Goal: Transaction & Acquisition: Purchase product/service

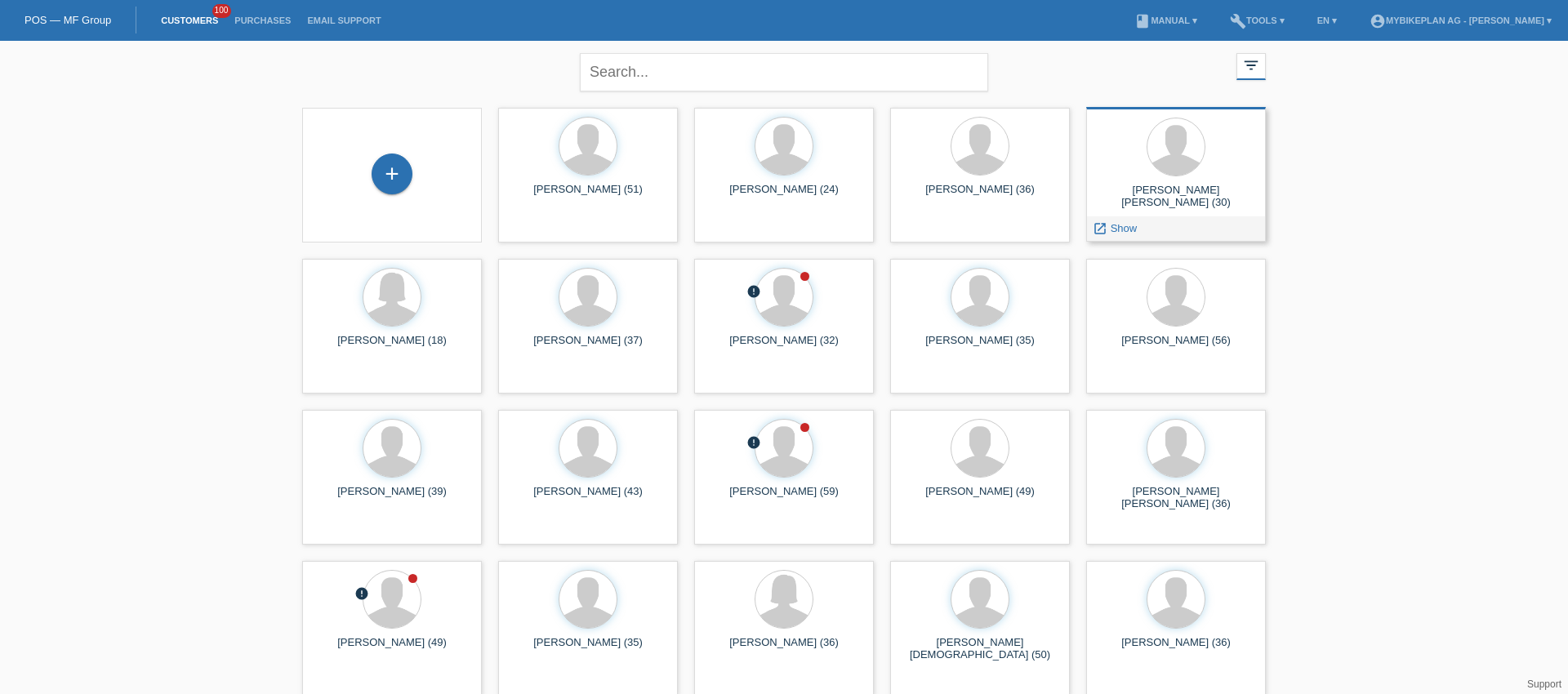
click at [1186, 193] on div "[PERSON_NAME] [PERSON_NAME] (30)" at bounding box center [1175, 197] width 153 height 27
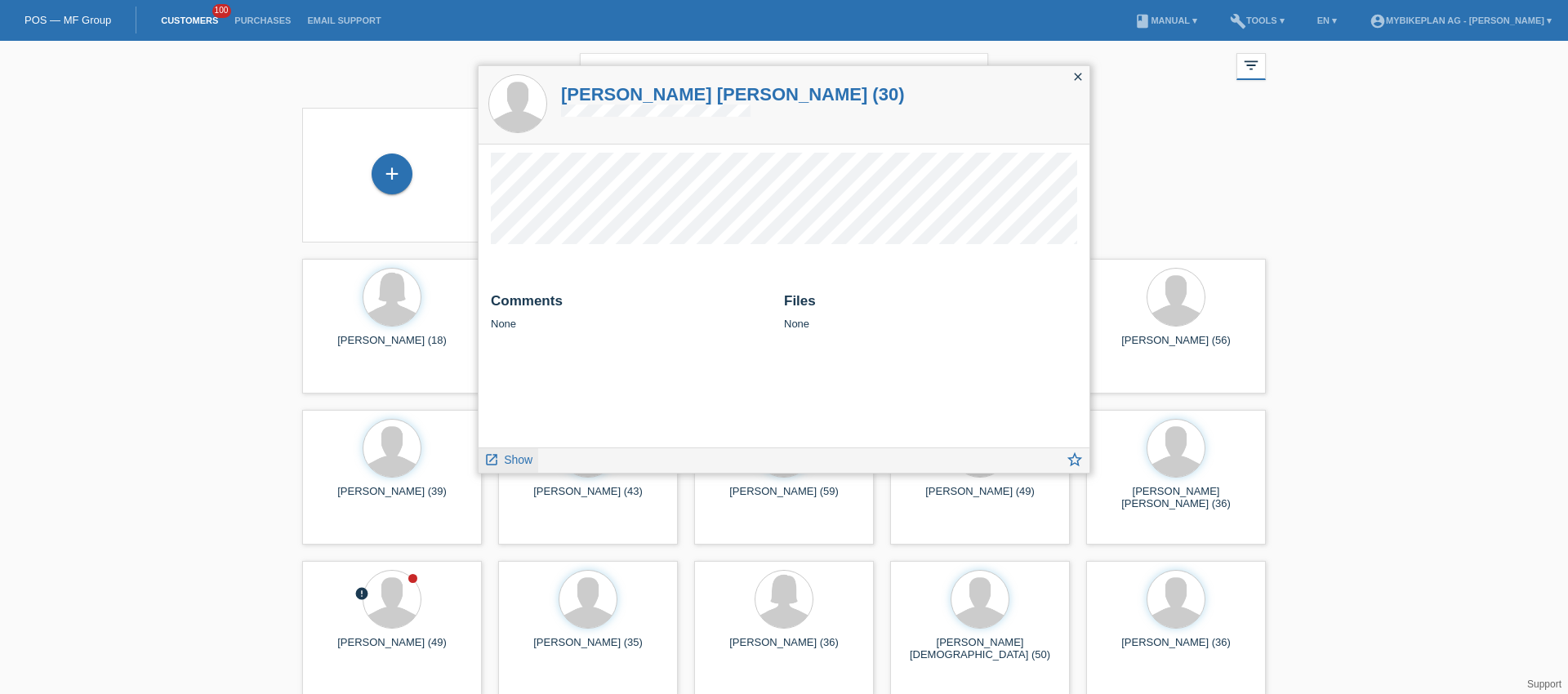
click at [520, 460] on span "Show" at bounding box center [518, 460] width 28 height 13
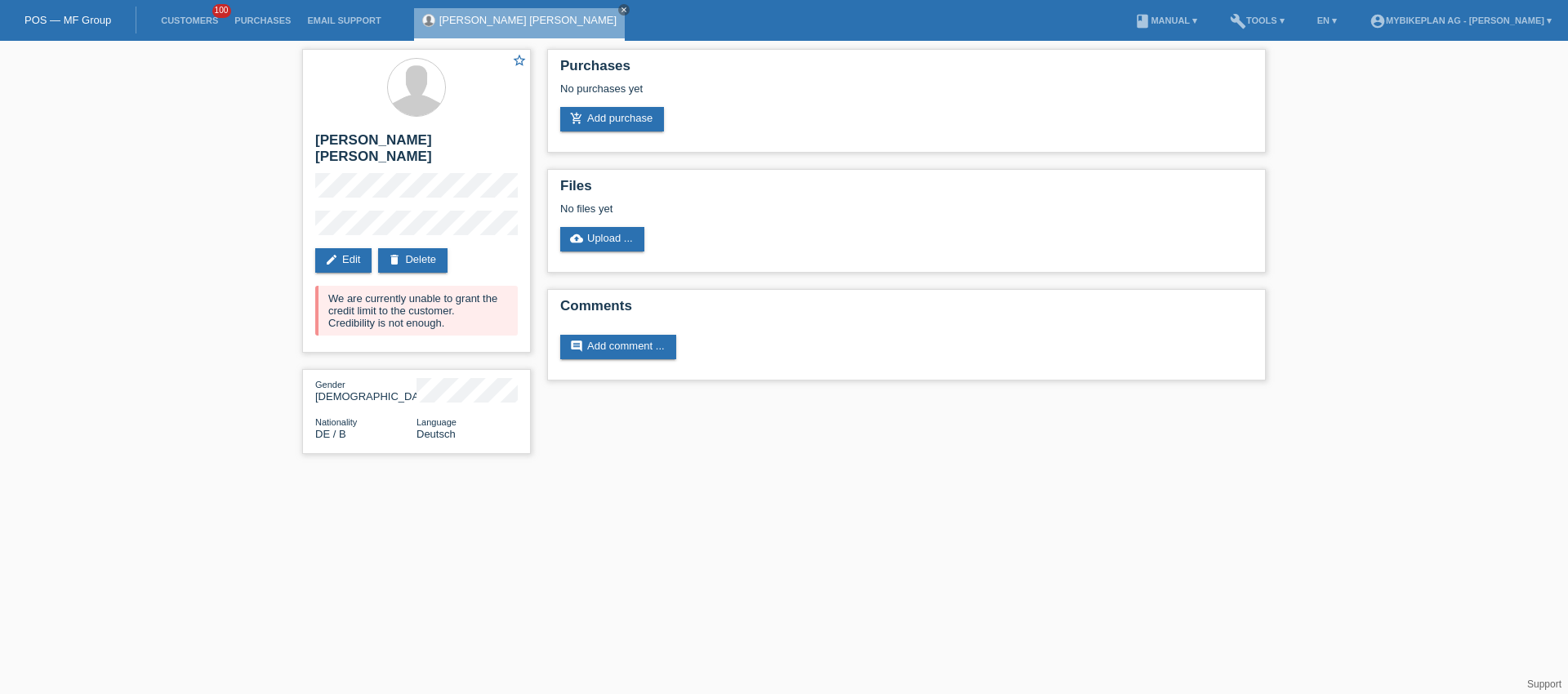
click at [562, 467] on html "POS — MF Group Customers 100 Purchases Email Support Simon Jon Berger close" at bounding box center [784, 235] width 1568 height 471
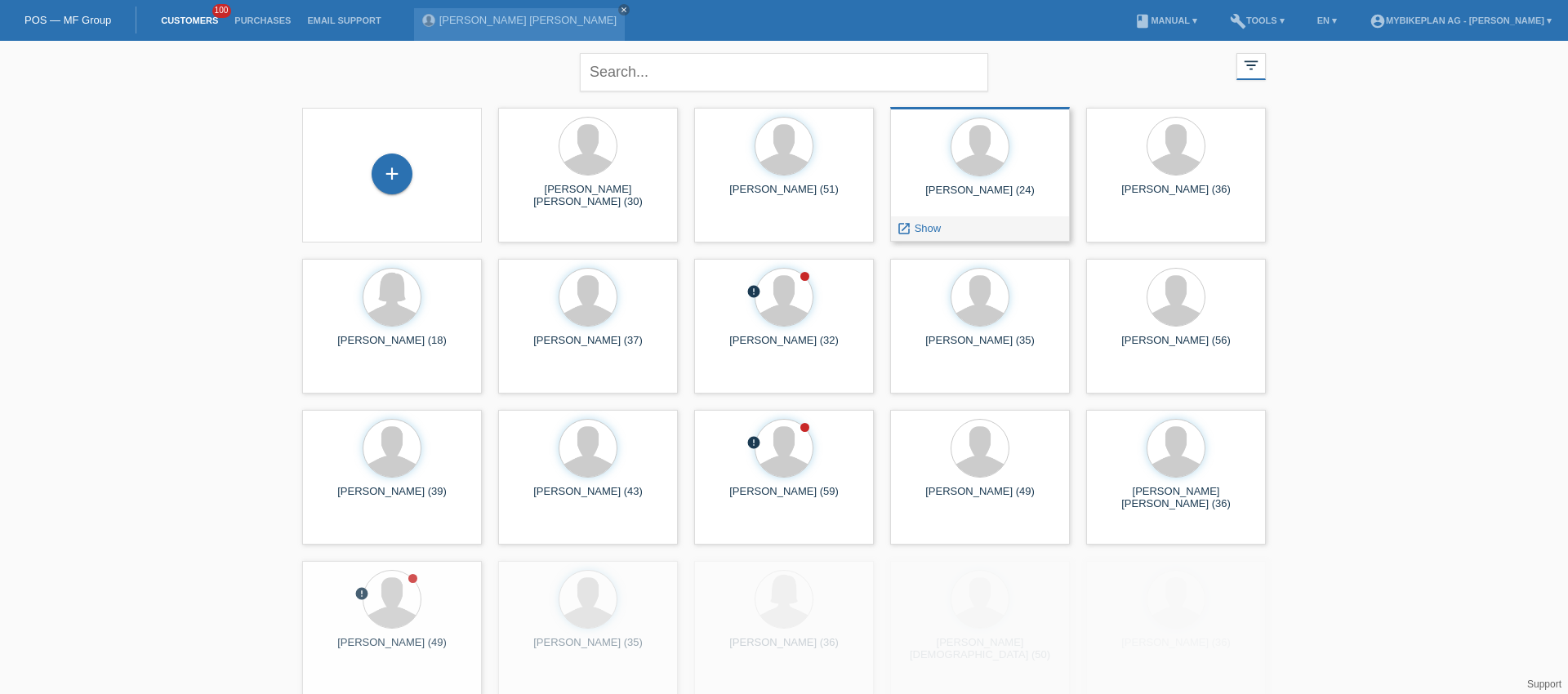
click at [962, 190] on div "[PERSON_NAME] (24)" at bounding box center [979, 197] width 153 height 27
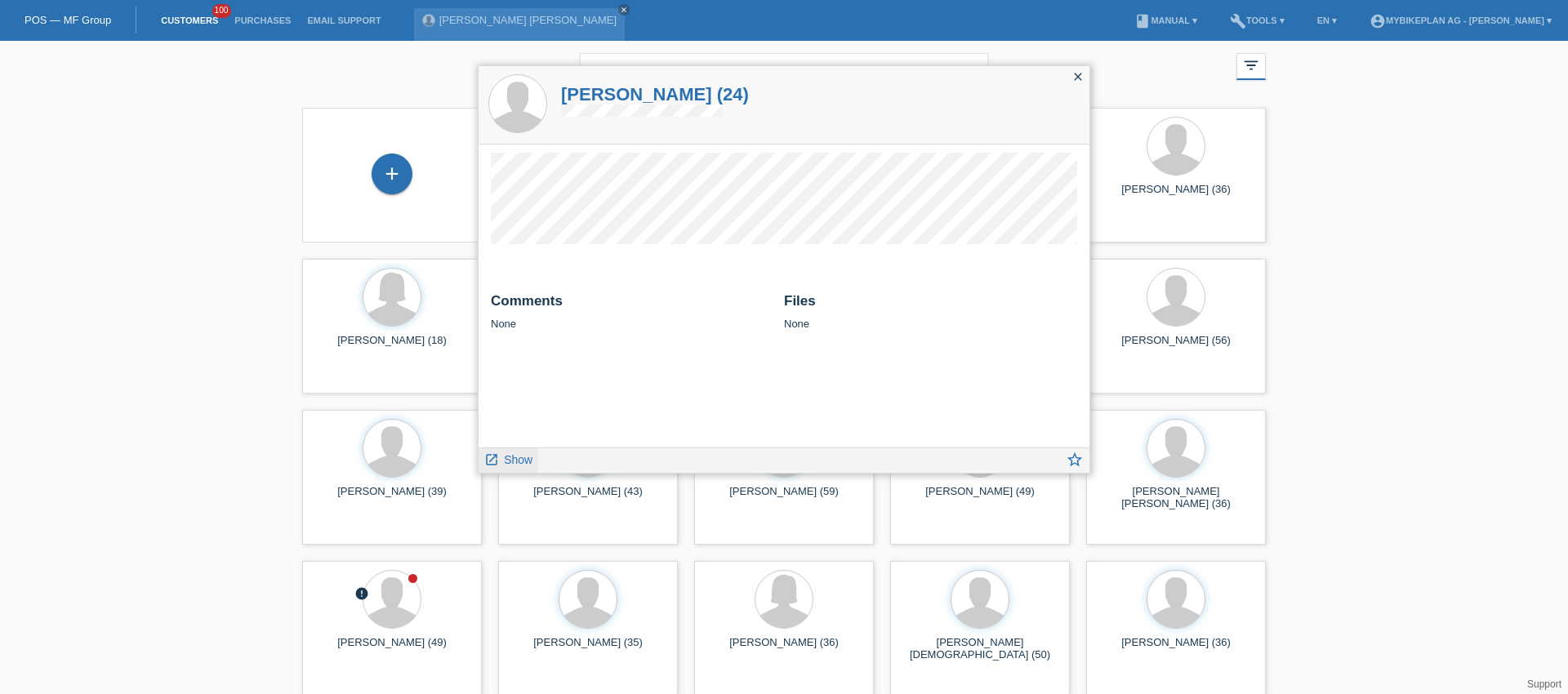
click at [508, 458] on span "Show" at bounding box center [518, 460] width 28 height 13
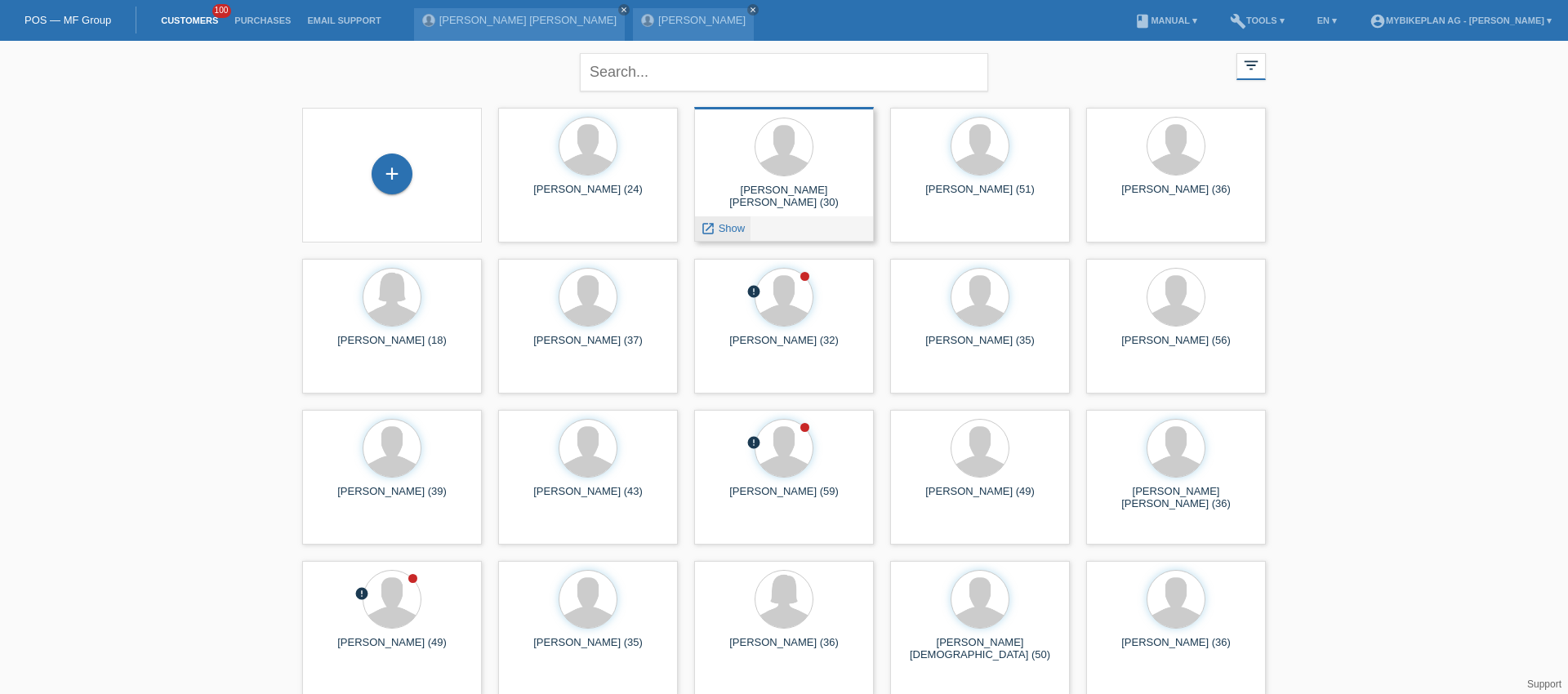
click at [723, 224] on span "Show" at bounding box center [732, 228] width 27 height 12
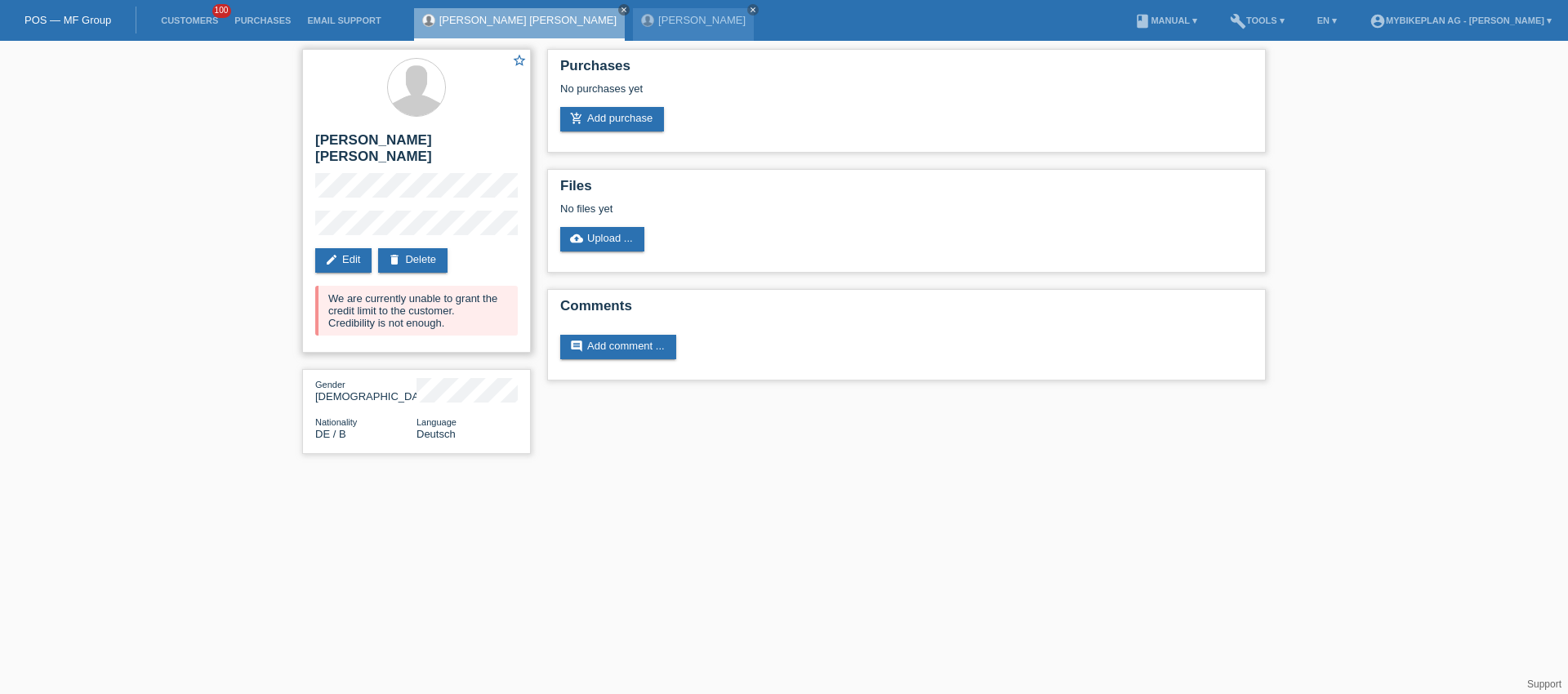
click at [318, 143] on h2 "[PERSON_NAME] [PERSON_NAME]" at bounding box center [416, 153] width 203 height 41
click at [407, 143] on h2 "[PERSON_NAME] [PERSON_NAME]" at bounding box center [416, 153] width 203 height 41
click at [325, 140] on h2 "[PERSON_NAME] [PERSON_NAME]" at bounding box center [416, 153] width 203 height 41
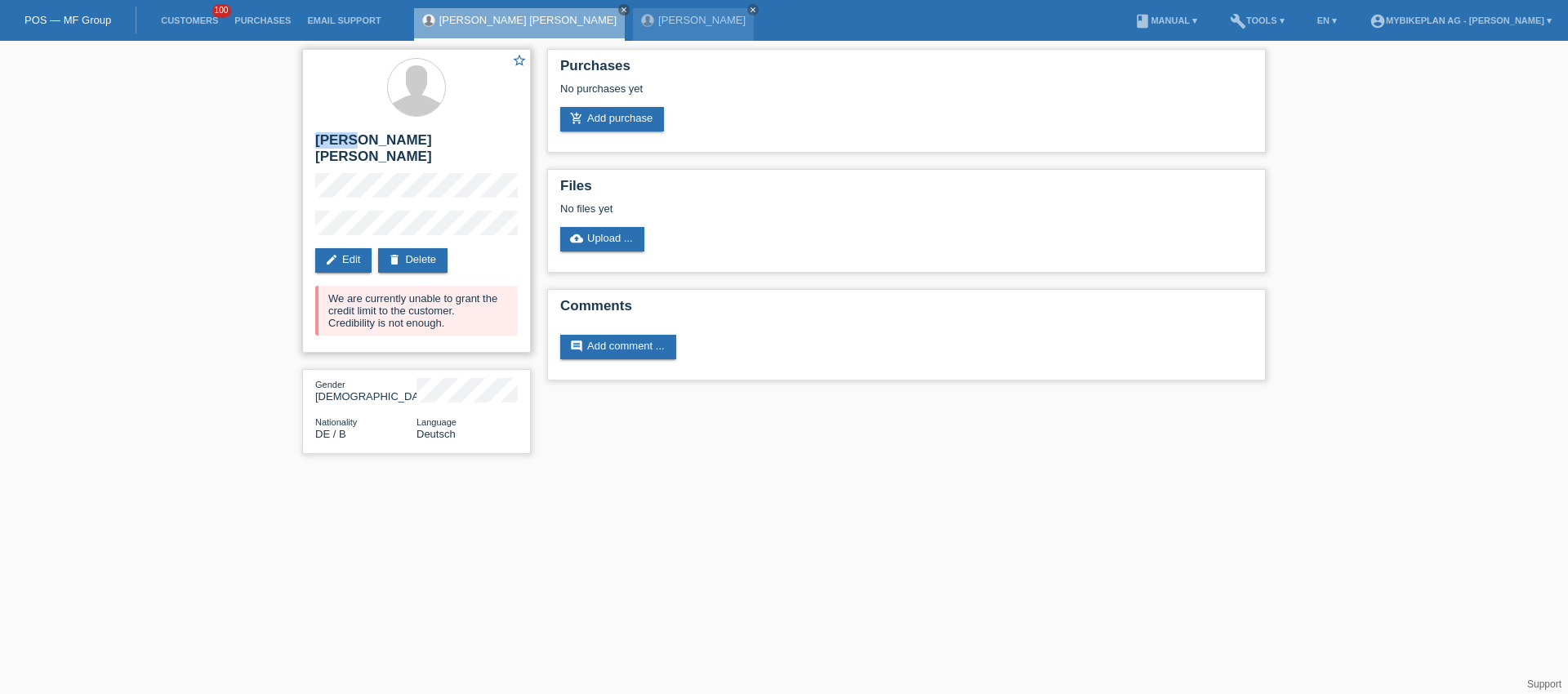
click at [325, 140] on h2 "[PERSON_NAME] [PERSON_NAME]" at bounding box center [416, 153] width 203 height 41
copy h2 "[PERSON_NAME]"
click at [249, 96] on div "star_border Simon Jon Berger edit Edit delete Delete We are currently unable to…" at bounding box center [784, 256] width 1568 height 430
click at [199, 21] on link "Customers" at bounding box center [189, 20] width 74 height 9
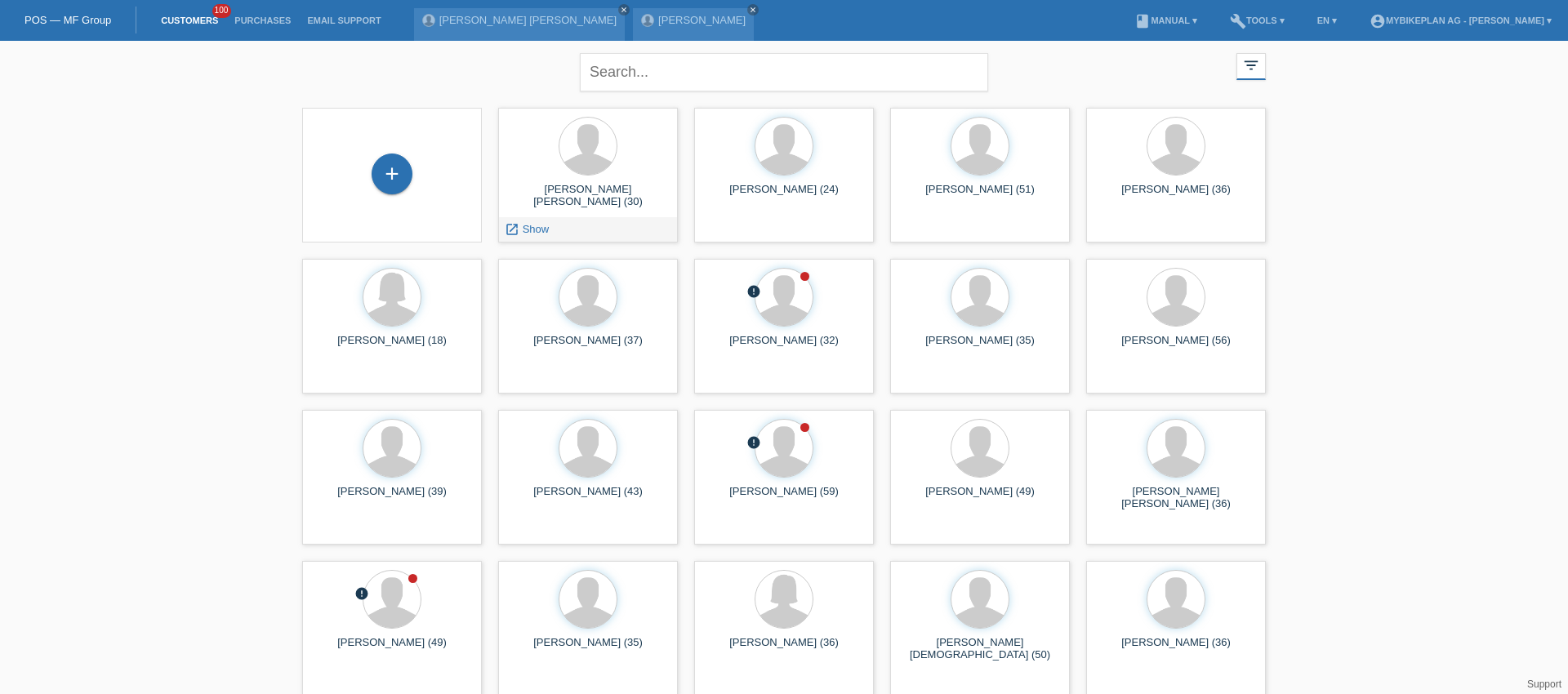
click at [424, 187] on div "+" at bounding box center [391, 175] width 153 height 44
click at [389, 175] on div "+" at bounding box center [392, 174] width 41 height 41
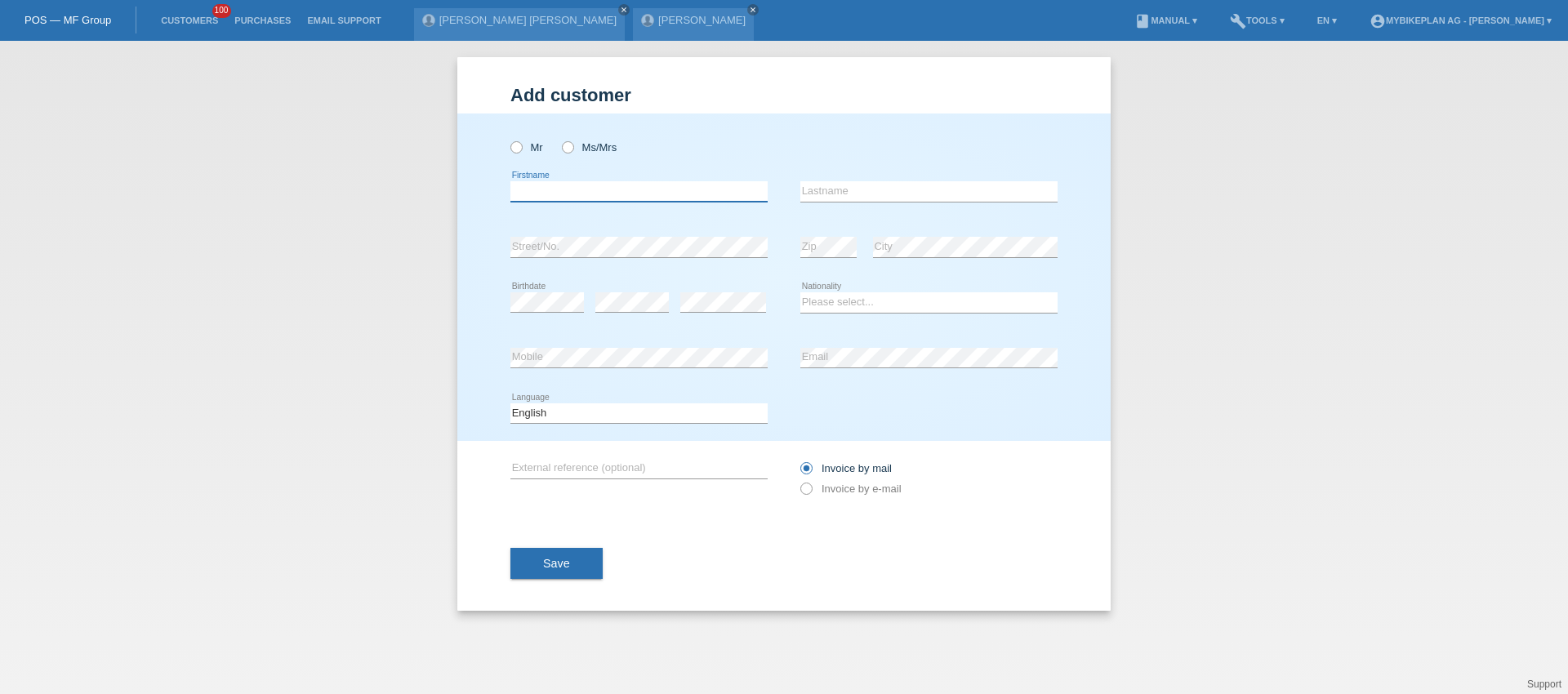
click at [541, 193] on input "text" at bounding box center [638, 192] width 258 height 21
paste input "[PERSON_NAME]"
type input "[PERSON_NAME]"
click at [817, 197] on input "text" at bounding box center [929, 192] width 258 height 21
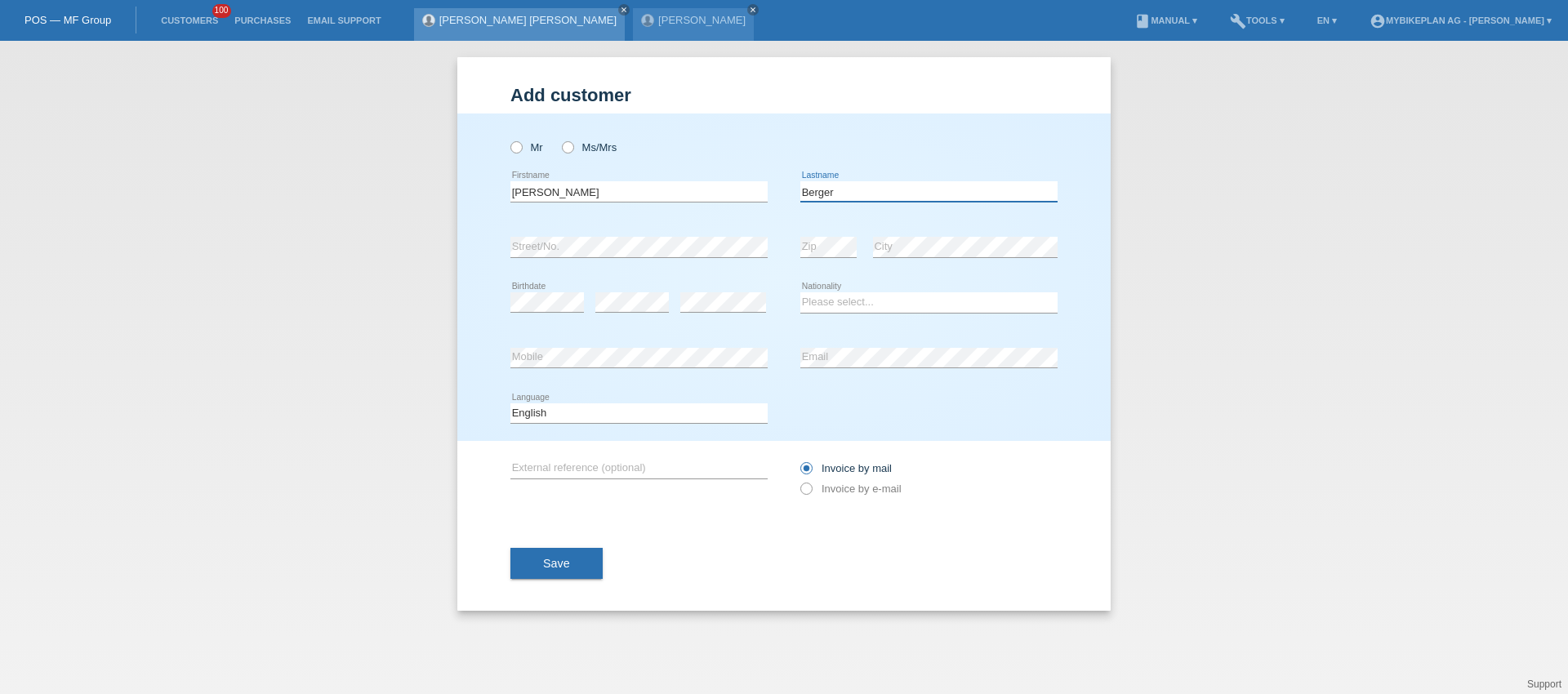
type input "Berger"
drag, startPoint x: 460, startPoint y: 18, endPoint x: 840, endPoint y: 12, distance: 380.0
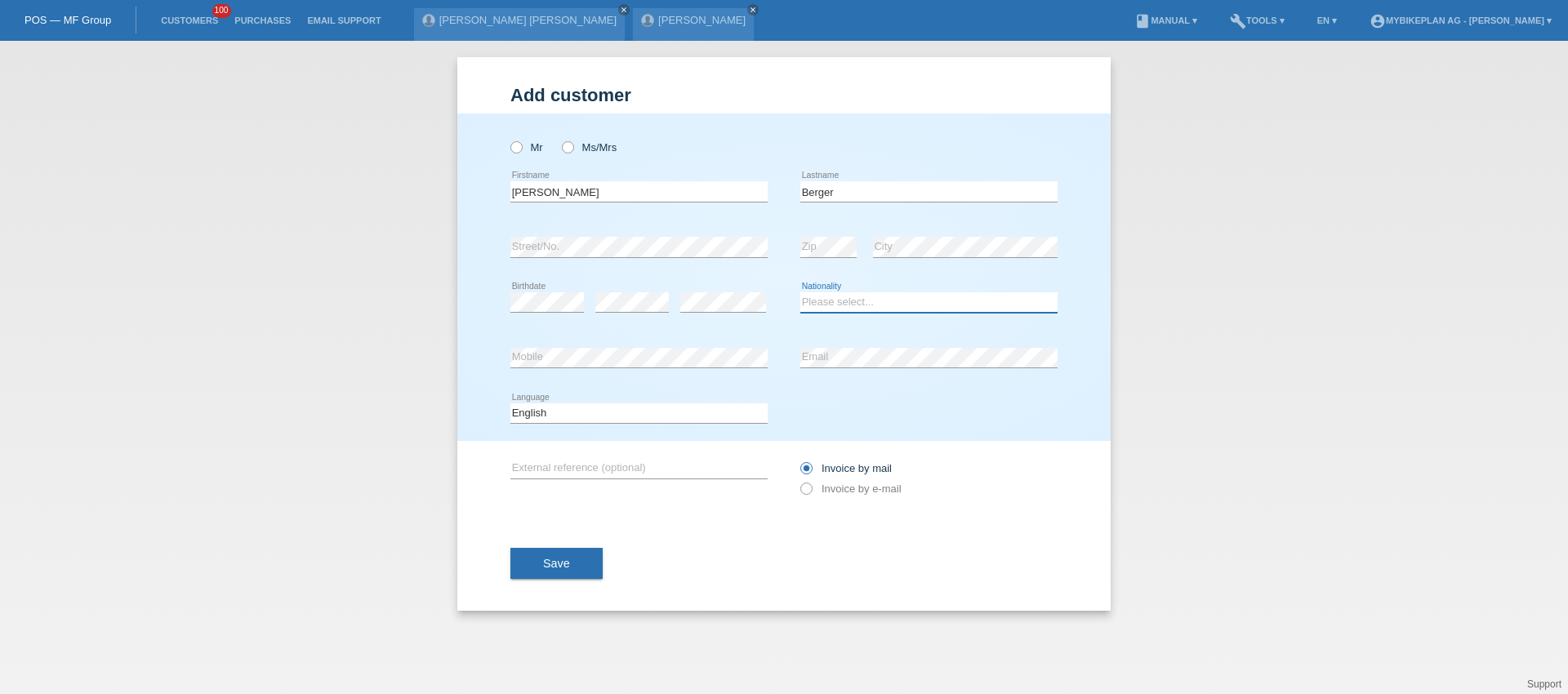
click at [1008, 299] on select "Please select... Switzerland Austria Germany Liechtenstein ------------ Afghani…" at bounding box center [929, 302] width 258 height 20
select select "DE"
click at [800, 293] on select "Please select... Switzerland Austria Germany Liechtenstein ------------ Afghani…" at bounding box center [929, 302] width 258 height 20
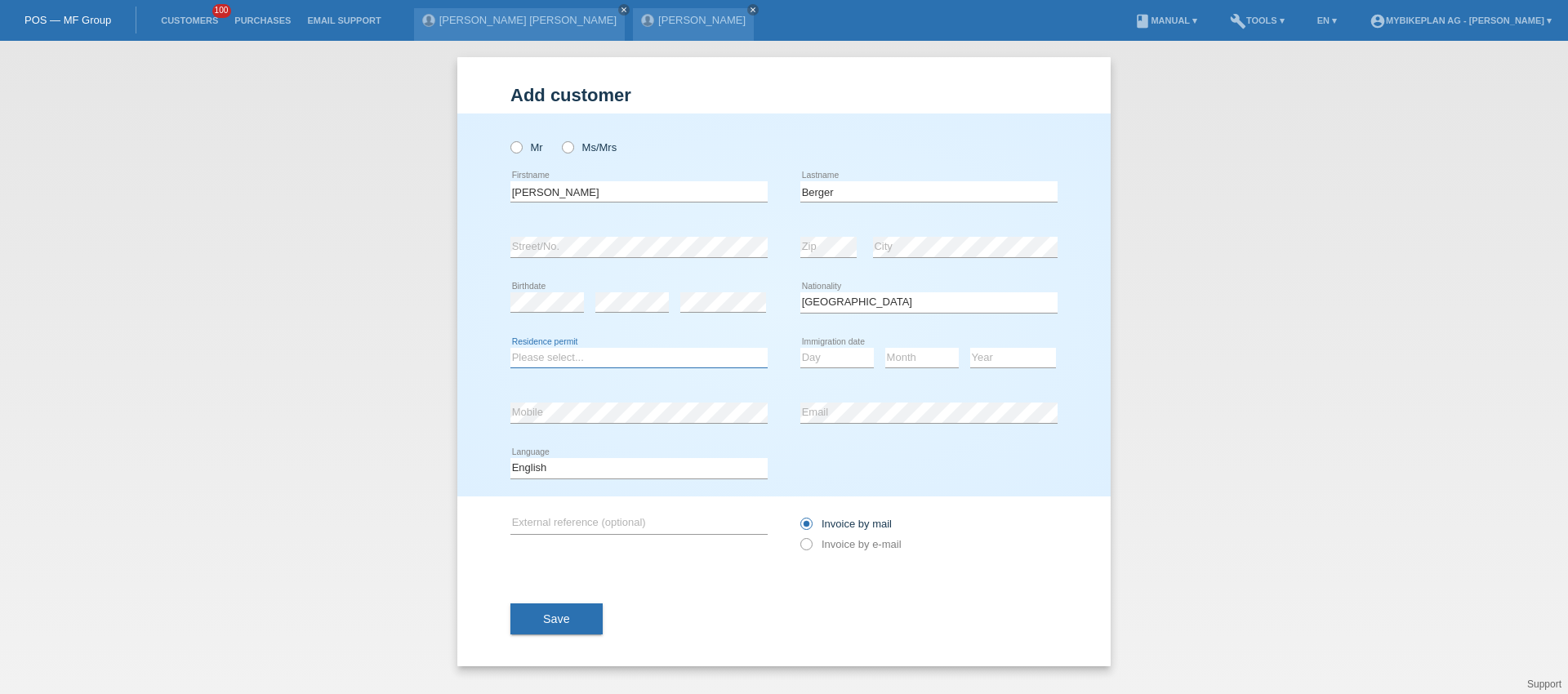
click at [661, 355] on select "Please select... C B B - Refugee status Other" at bounding box center [638, 358] width 258 height 20
select select "B"
click at [510, 348] on select "Please select... C B B - Refugee status Other" at bounding box center [638, 358] width 258 height 20
click at [829, 353] on select "Day 01 02 03 04 05 06 07 08 09 10 11" at bounding box center [837, 358] width 74 height 20
click at [800, 348] on select "Day 01 02 03 04 05 06 07 08 09 10 11" at bounding box center [837, 358] width 74 height 20
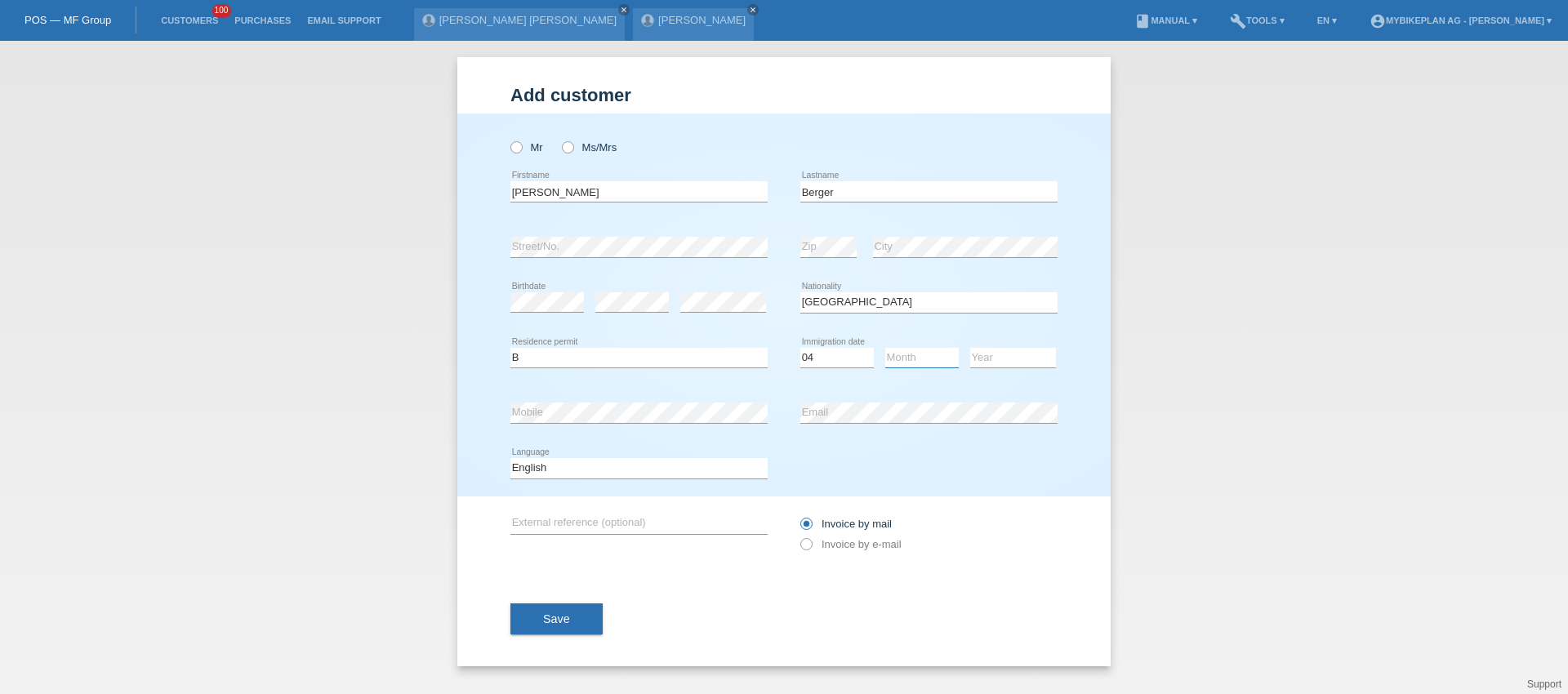
click at [933, 361] on select "Month 01 02 03 04 05 06 07 08 09 10 11" at bounding box center [922, 358] width 74 height 20
click at [828, 356] on select "Day 01 02 03 04 05 06 07 08 09 10 11" at bounding box center [837, 358] width 74 height 20
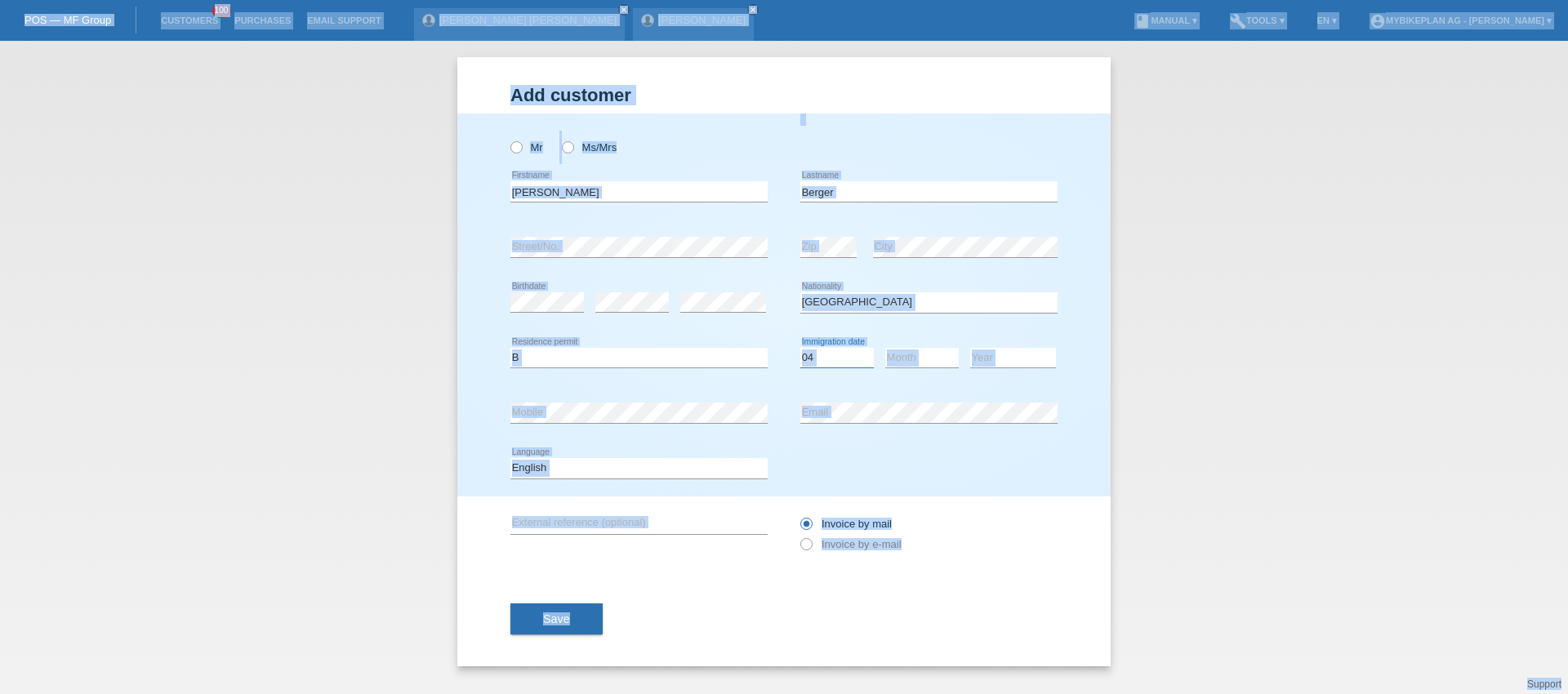
click at [828, 356] on select "Day 01 02 03 04 05 06 07 08 09 10 11" at bounding box center [837, 358] width 74 height 20
click at [800, 348] on select "Day 01 02 03 04 05 06 07 08 09 10 11" at bounding box center [837, 358] width 74 height 20
click at [850, 350] on select "Day 01 02 03 04 05 06 07 08 09 10 11" at bounding box center [837, 358] width 74 height 20
select select "27"
click at [800, 348] on select "Day 01 02 03 04 05 06 07 08 09 10 11" at bounding box center [837, 358] width 74 height 20
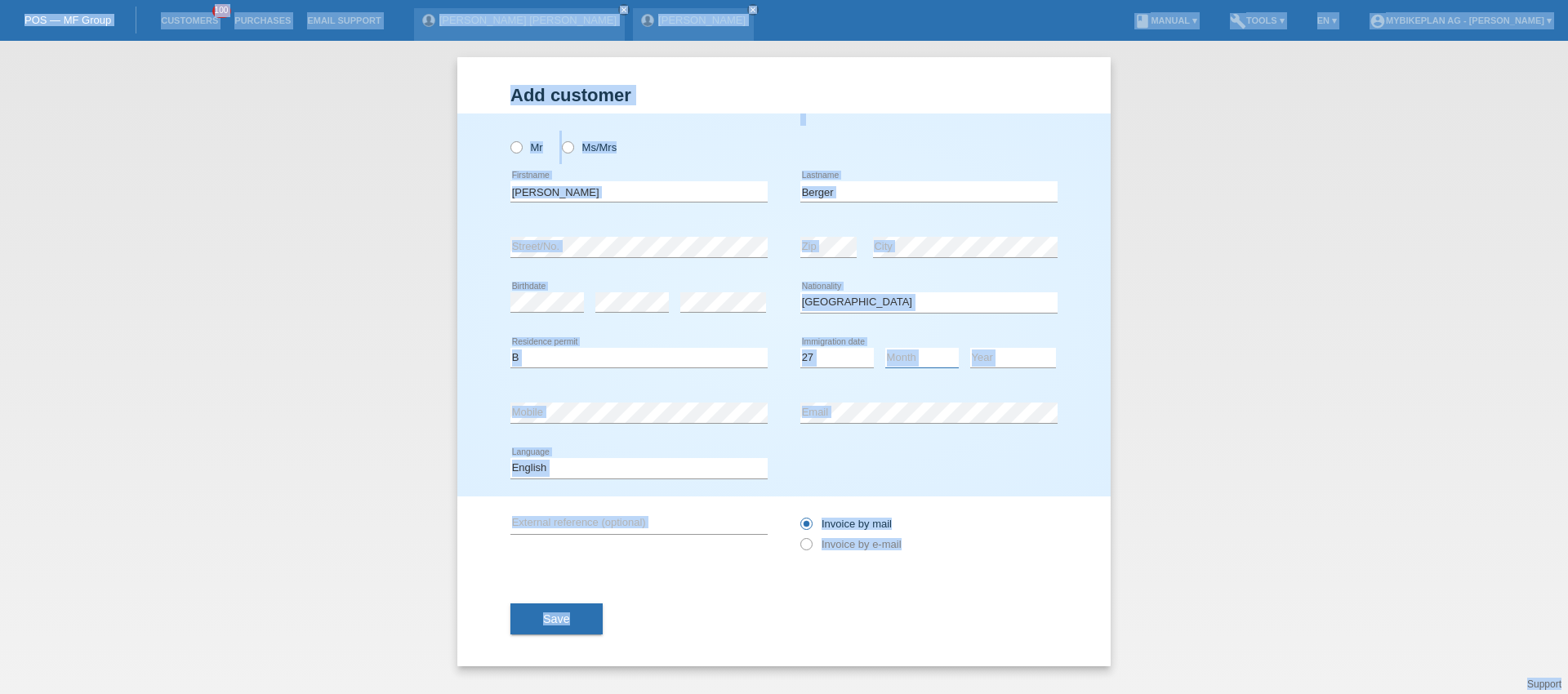
drag, startPoint x: 850, startPoint y: 350, endPoint x: 934, endPoint y: 356, distance: 84.2
click at [934, 356] on select "Month 01 02 03 04 05 06 07 08 09 10 11" at bounding box center [922, 358] width 74 height 20
select select "04"
click at [885, 348] on select "Month 01 02 03 04 05 06 07 08 09 10 11" at bounding box center [922, 358] width 74 height 20
click at [1021, 355] on select "Year 2025 2024 2023 2022 2021 2020 2019 2018 2017 2016 2015 2014 2013 2012 2011…" at bounding box center [1013, 358] width 86 height 20
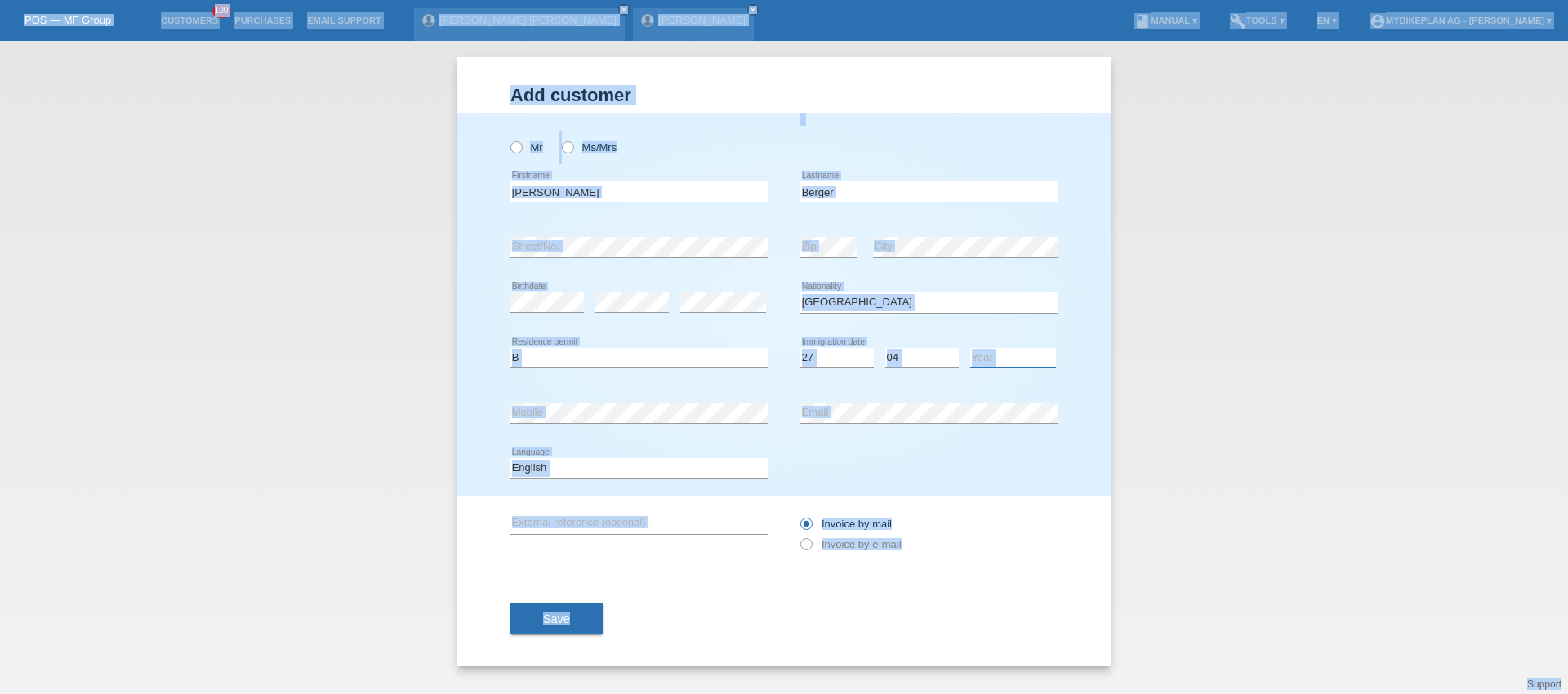
select select "2019"
click at [971, 348] on select "Year 2025 2024 2023 2022 2021 2020 2019 2018 2017 2016 2015 2014 2013 2012 2011…" at bounding box center [1013, 358] width 86 height 20
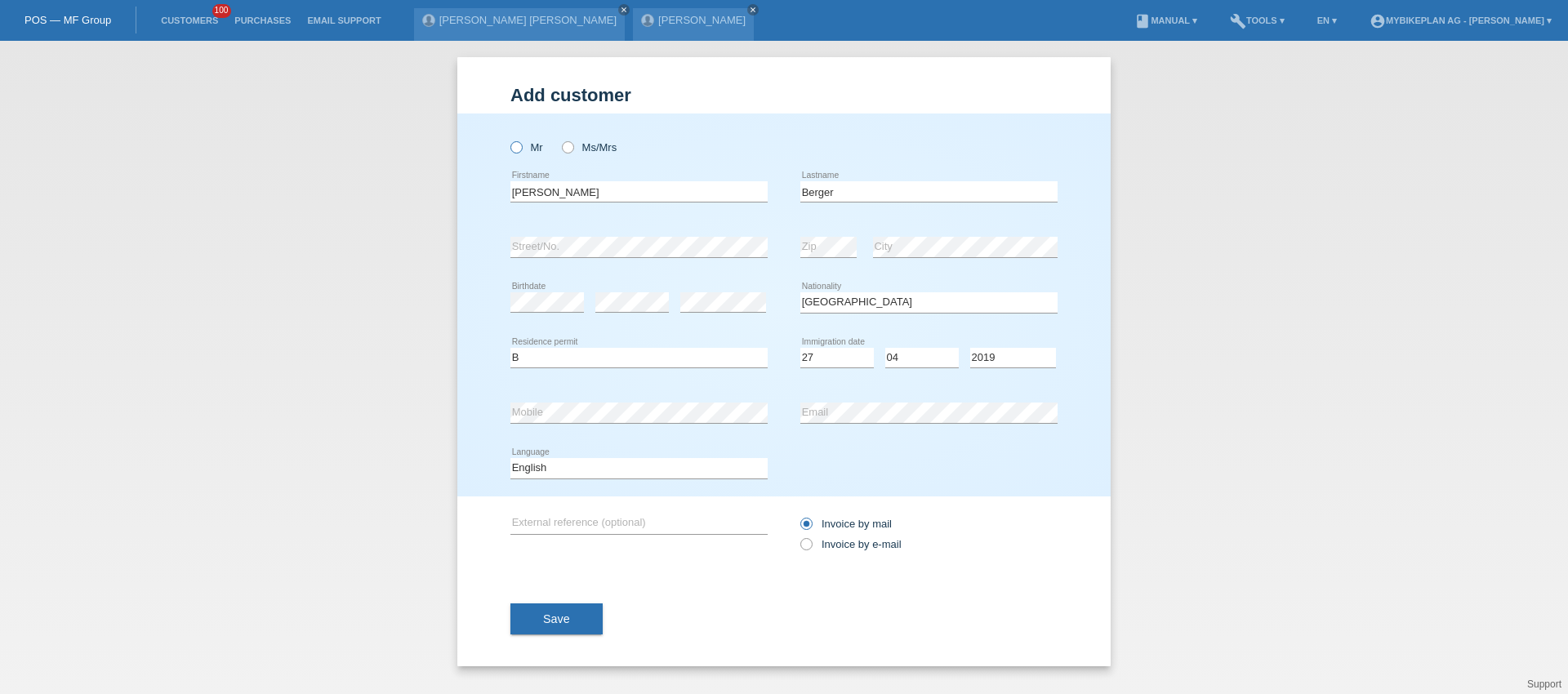
click at [521, 151] on label "Mr" at bounding box center [526, 147] width 33 height 12
click at [521, 151] on input "Mr" at bounding box center [515, 146] width 10 height 10
radio input "true"
click at [818, 540] on label "Invoice by e-mail" at bounding box center [851, 544] width 101 height 12
click at [811, 540] on input "Invoice by e-mail" at bounding box center [805, 549] width 10 height 21
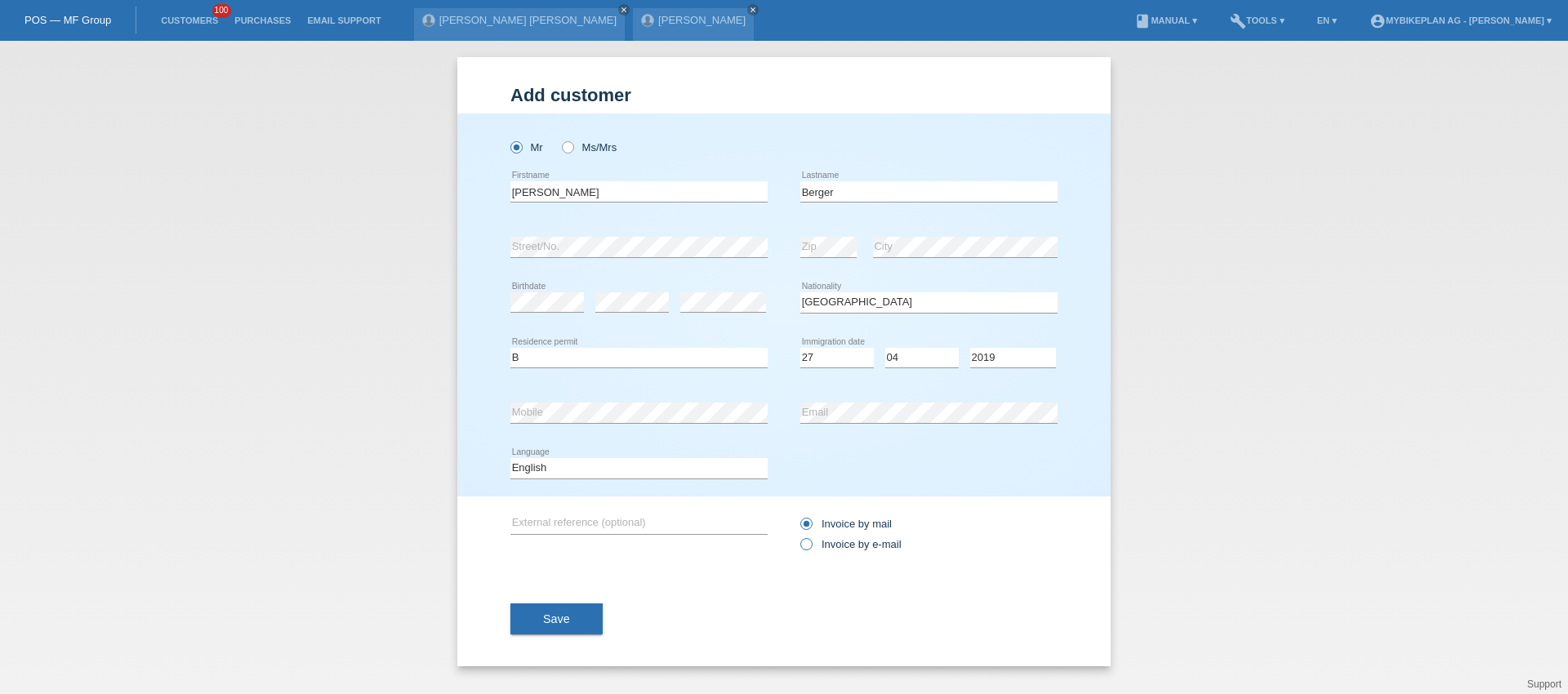
radio input "true"
click at [574, 619] on button "Save" at bounding box center [556, 619] width 92 height 31
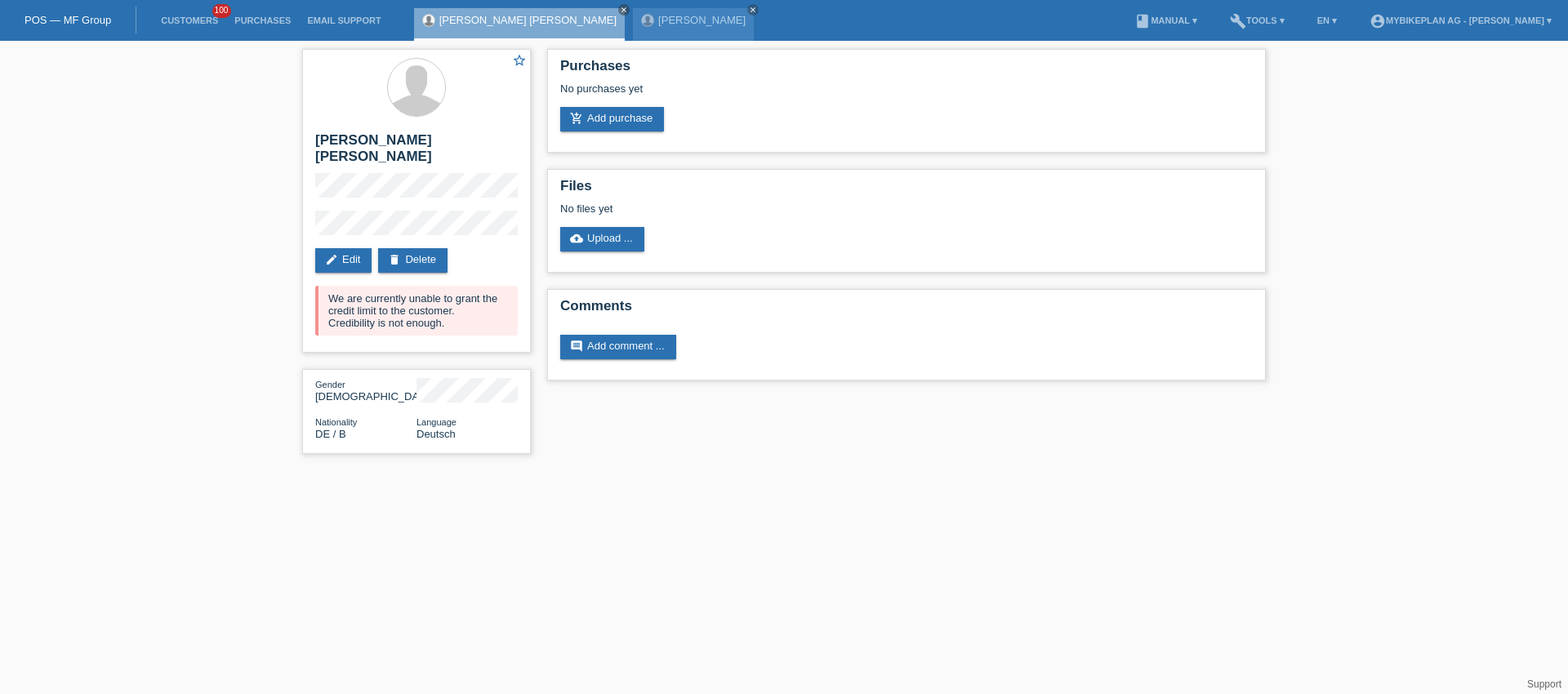
click at [289, 164] on div "star_border Simon Jon Berger edit Edit delete Delete We are currently unable to…" at bounding box center [784, 256] width 1568 height 430
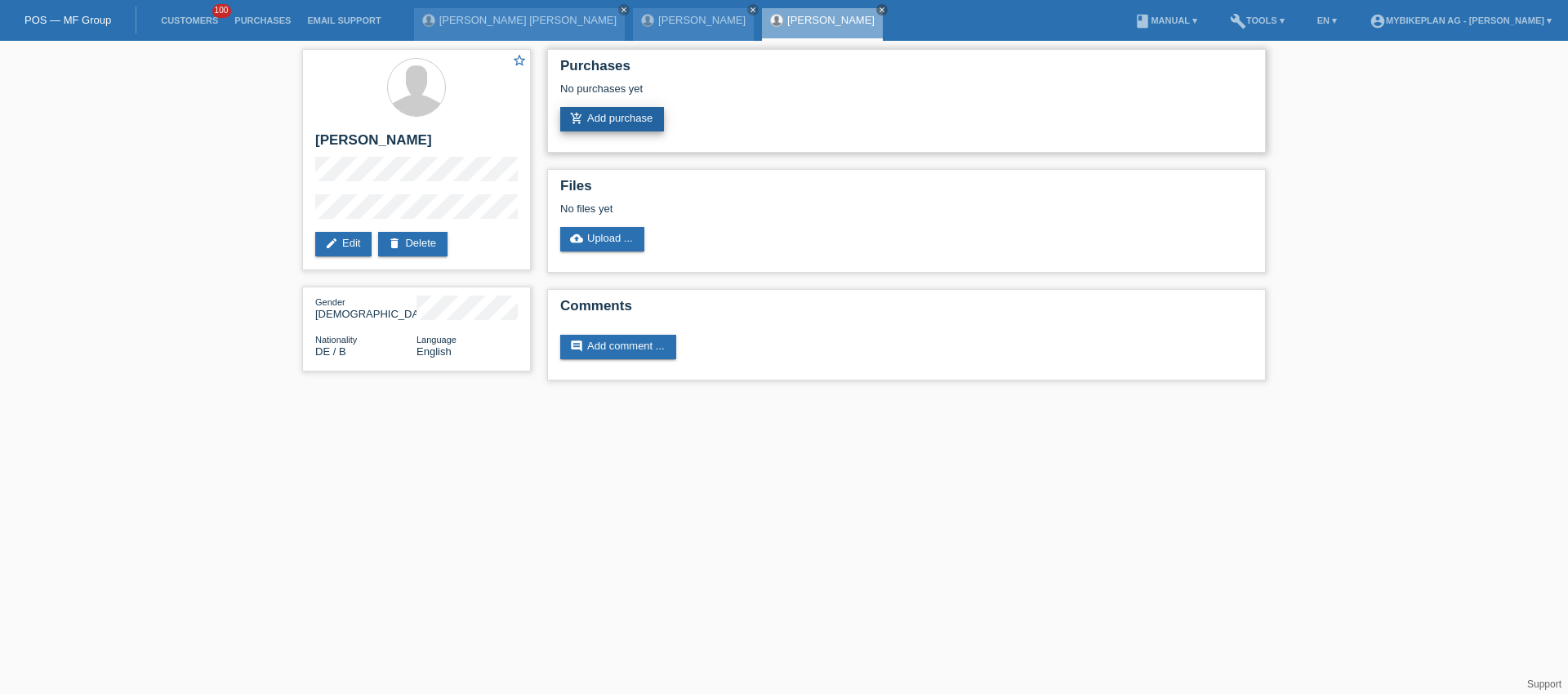
click at [643, 120] on link "add_shopping_cart Add purchase" at bounding box center [612, 119] width 104 height 25
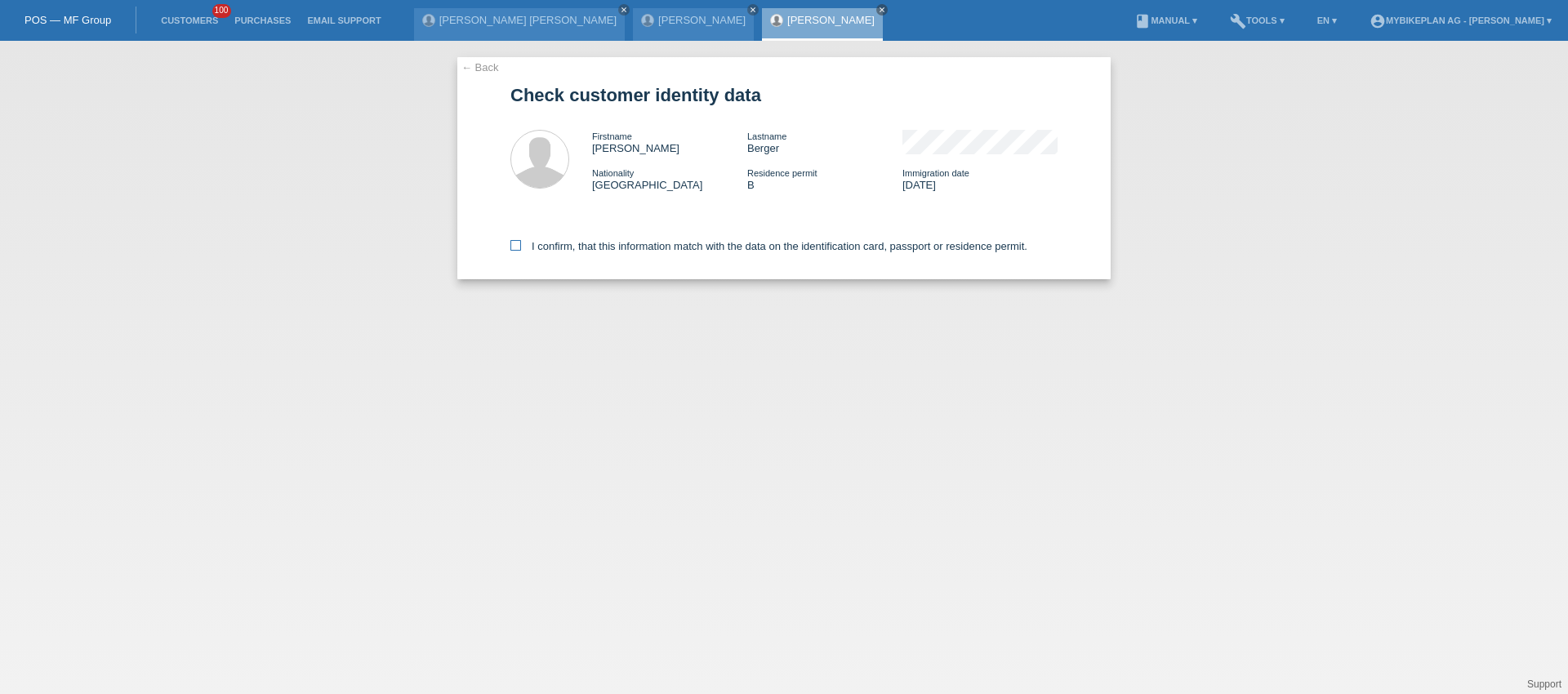
click at [570, 241] on label "I confirm, that this information match with the data on the identification card…" at bounding box center [769, 246] width 517 height 12
click at [521, 241] on input "I confirm, that this information match with the data on the identification card…" at bounding box center [515, 246] width 10 height 10
checkbox input "true"
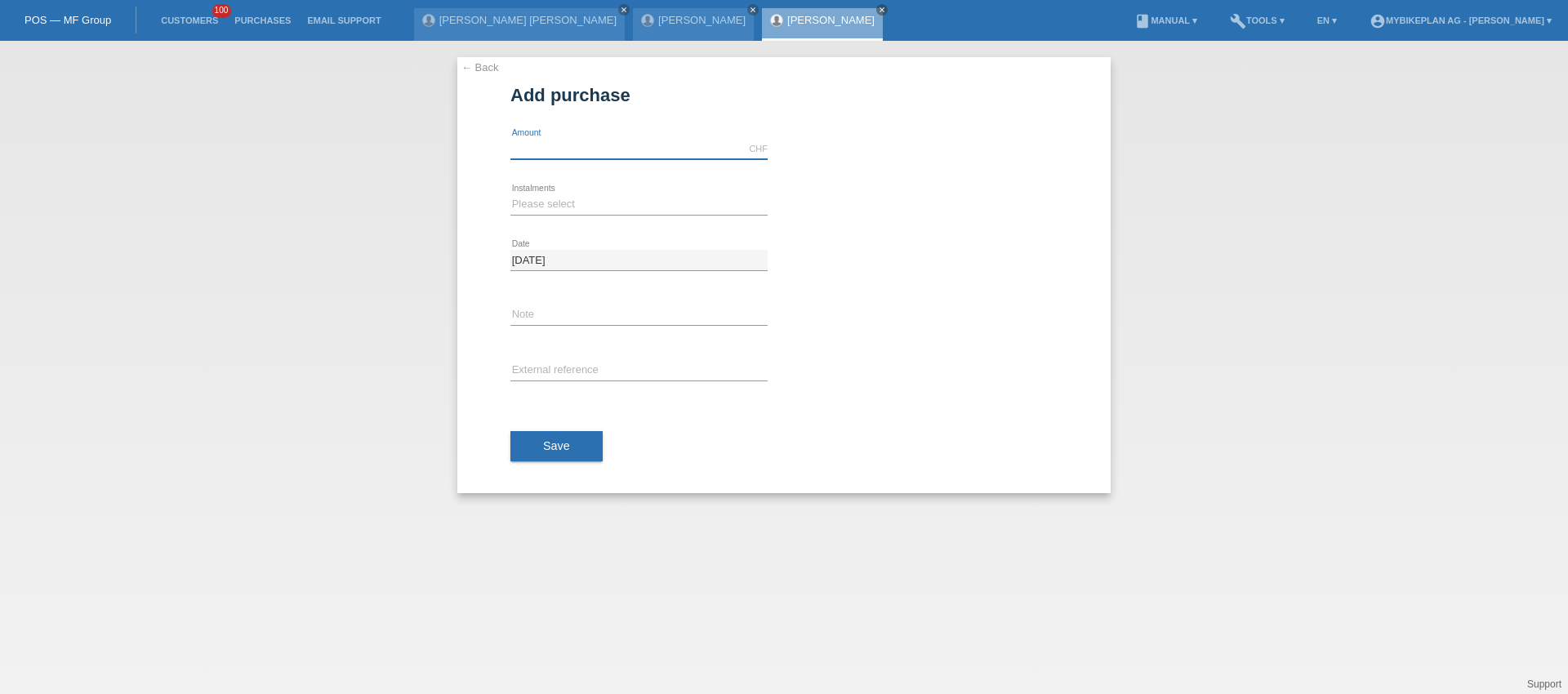
click at [577, 157] on div "CHF error Amount" at bounding box center [638, 149] width 258 height 21
type input "8000.00"
click at [602, 194] on select "Please select 6 instalments 12 instalments 18 instalments 24 instalments 36 ins…" at bounding box center [638, 204] width 258 height 20
select select "488"
click at [510, 194] on select "Please select 6 instalments 12 instalments 18 instalments 24 instalments 36 ins…" at bounding box center [638, 204] width 258 height 20
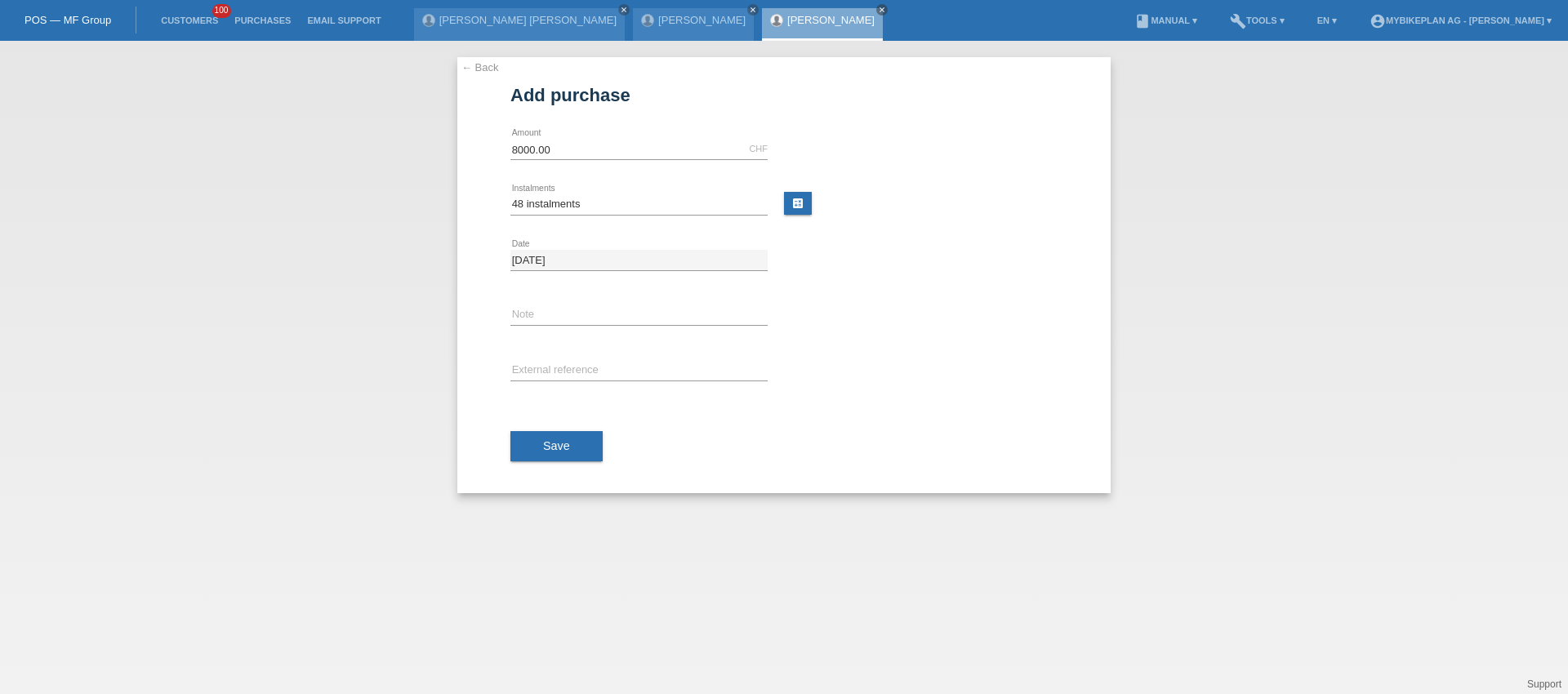
click at [574, 328] on div "error Note" at bounding box center [638, 316] width 258 height 56
click at [568, 439] on span "Save" at bounding box center [556, 445] width 27 height 13
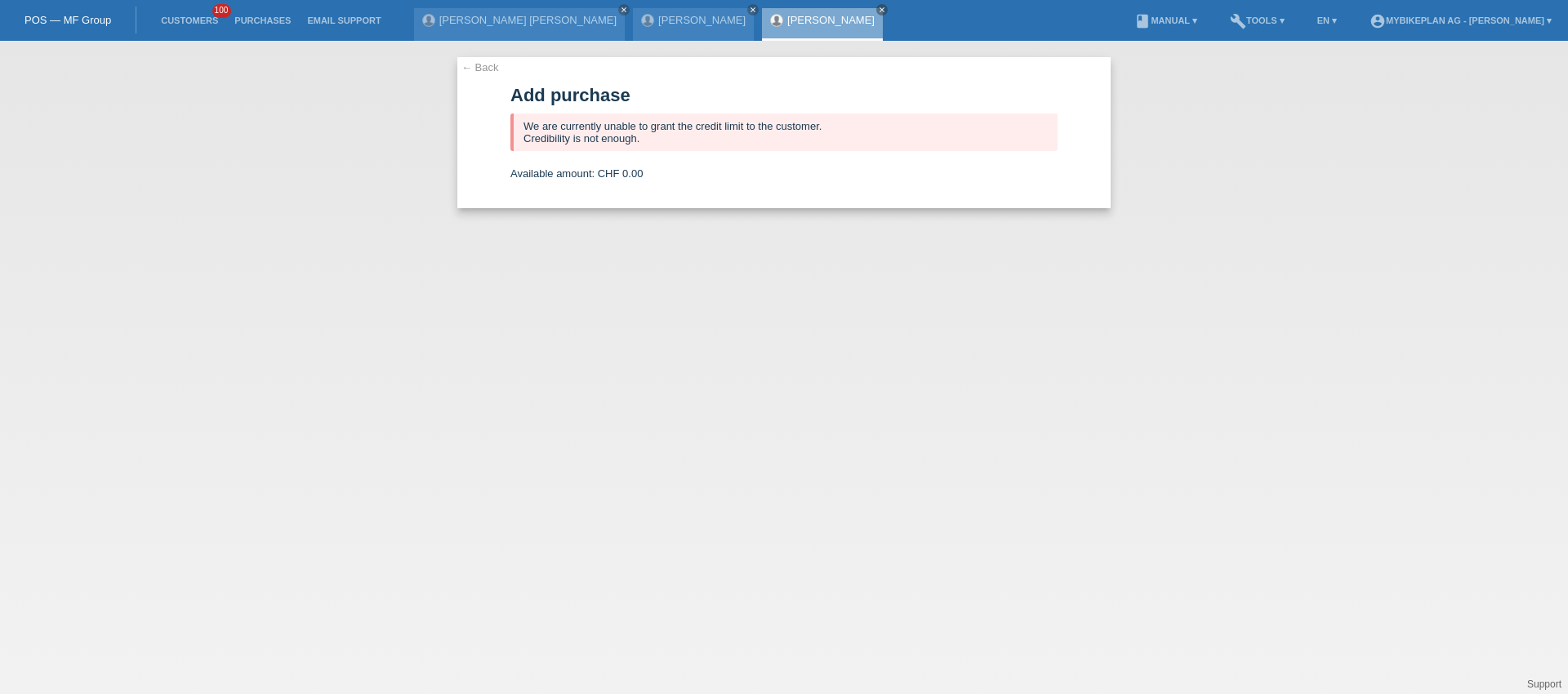
drag, startPoint x: 570, startPoint y: 182, endPoint x: 674, endPoint y: 182, distance: 104.0
click at [672, 182] on form "Add purchase We are currently unable to grant the credit limit to the customer.…" at bounding box center [783, 146] width 547 height 123
drag, startPoint x: 641, startPoint y: 175, endPoint x: 554, endPoint y: 175, distance: 87.0
click at [554, 175] on div "Available amount: CHF 0.00" at bounding box center [783, 174] width 547 height 12
click at [554, 175] on span "Available amount:" at bounding box center [552, 174] width 84 height 12
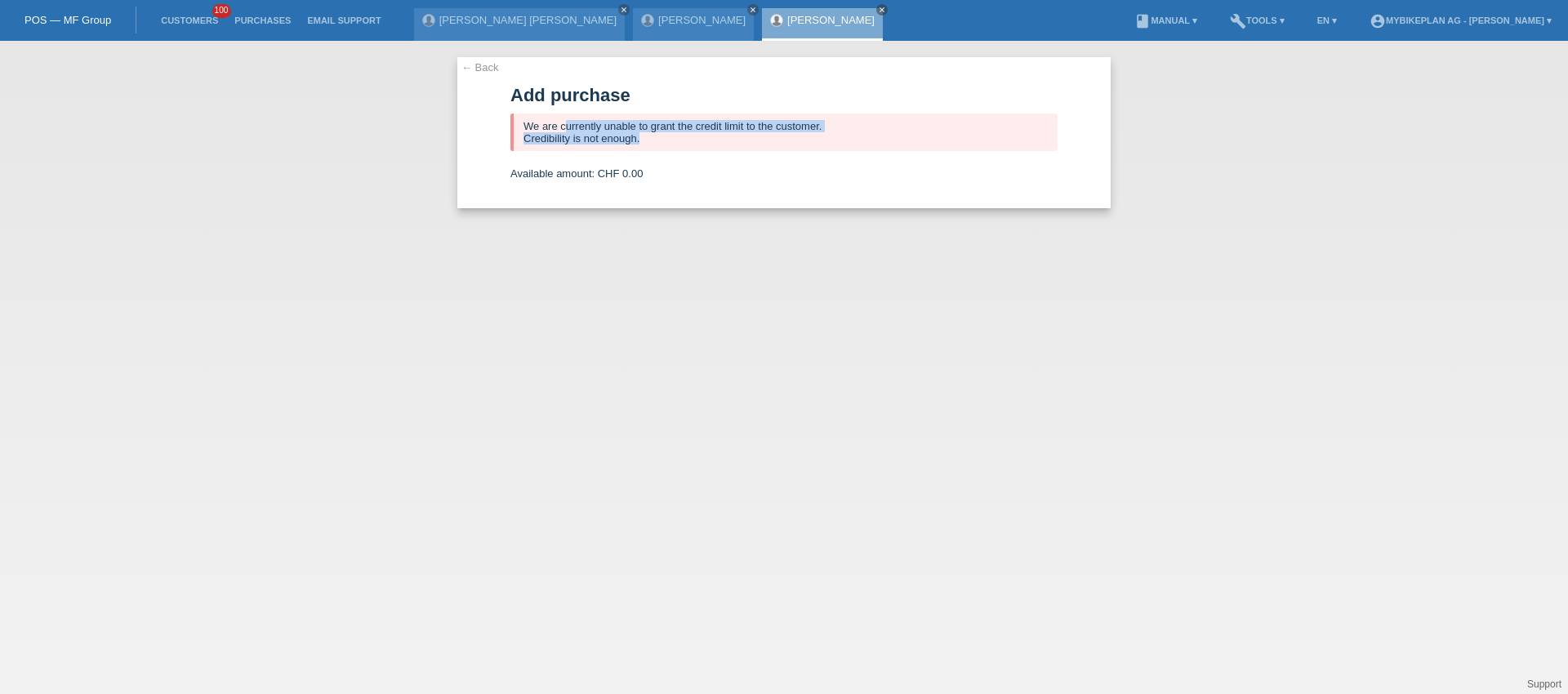
drag, startPoint x: 564, startPoint y: 124, endPoint x: 605, endPoint y: 167, distance: 59.4
click at [605, 167] on form "Add purchase We are currently unable to grant the credit limit to the customer.…" at bounding box center [783, 146] width 547 height 123
click at [605, 168] on span "CHF 0.00" at bounding box center [621, 174] width 45 height 12
click at [483, 65] on link "← Back" at bounding box center [480, 68] width 38 height 12
